Goal: Navigation & Orientation: Find specific page/section

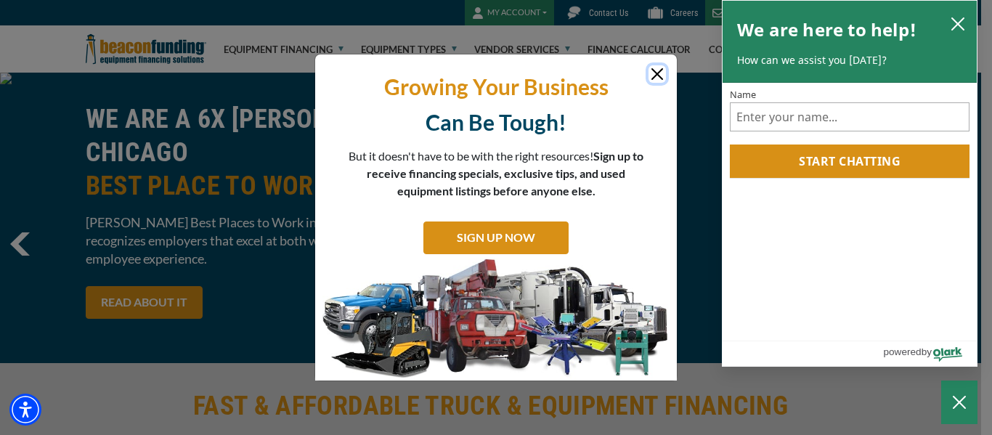
click at [954, 24] on icon "close chatbox" at bounding box center [957, 24] width 15 height 15
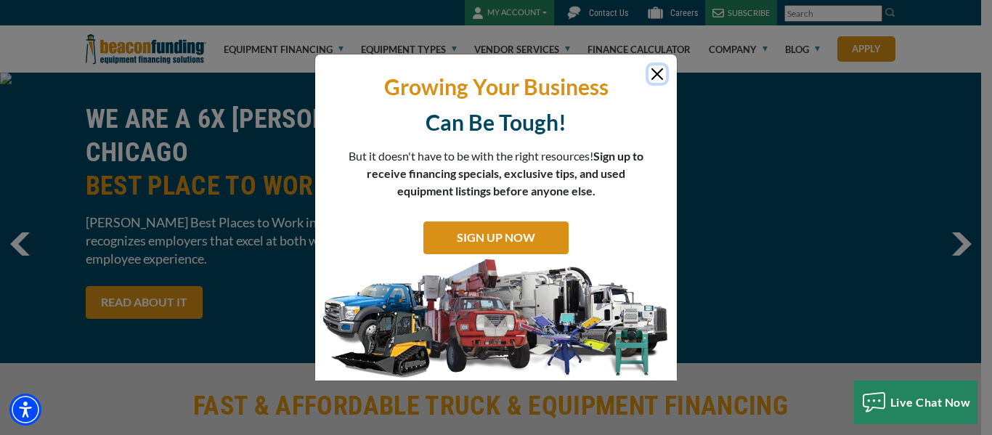
click at [659, 71] on button "Close" at bounding box center [656, 73] width 17 height 17
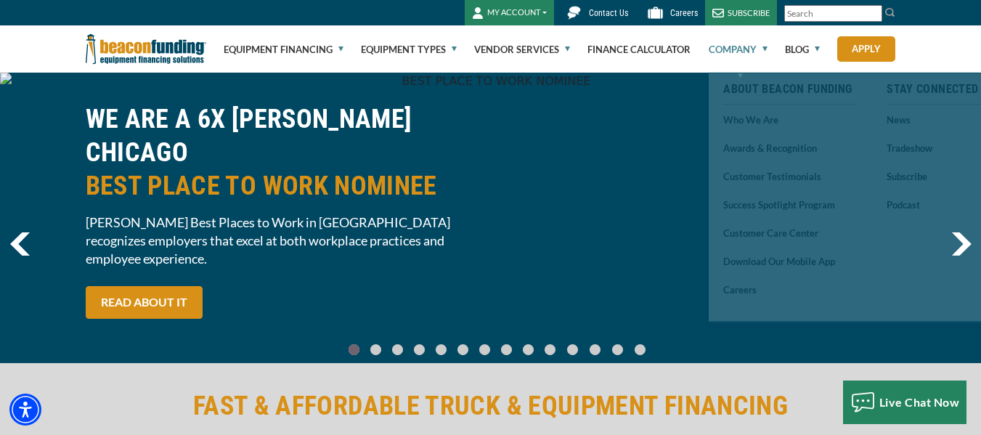
click at [761, 49] on link "Company" at bounding box center [738, 49] width 59 height 46
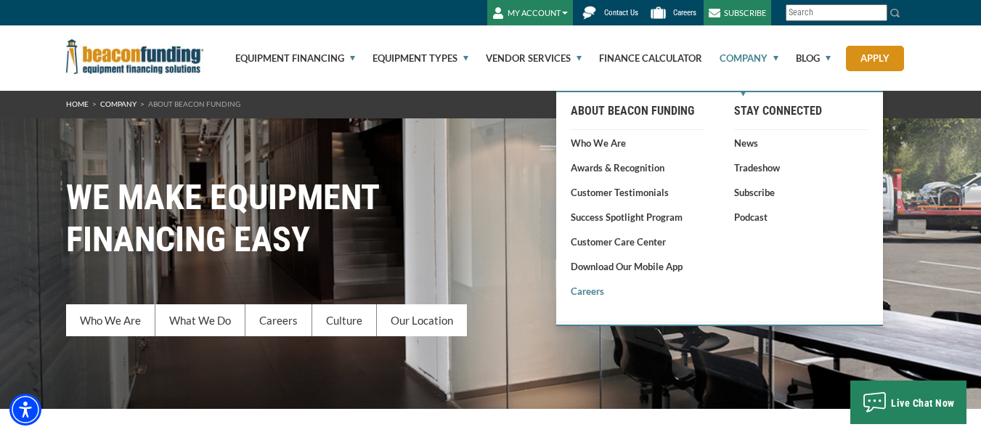
click at [592, 296] on link "Careers" at bounding box center [638, 291] width 134 height 15
